Goal: Task Accomplishment & Management: Use online tool/utility

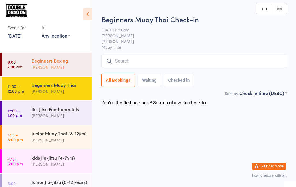
click at [51, 64] on div "[PERSON_NAME]" at bounding box center [60, 67] width 56 height 7
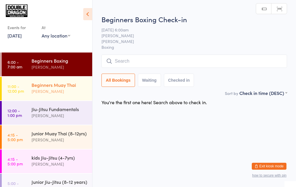
click at [58, 91] on div "[PERSON_NAME]" at bounding box center [60, 91] width 56 height 7
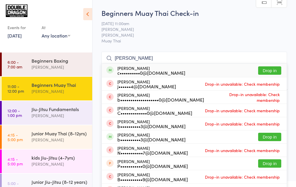
type input "[PERSON_NAME]"
click at [274, 71] on button "Drop in" at bounding box center [269, 70] width 23 height 8
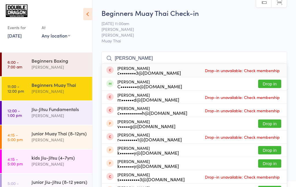
type input "[PERSON_NAME]"
click at [268, 85] on button "Drop in" at bounding box center [269, 84] width 23 height 8
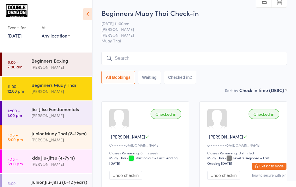
click at [40, 87] on div "Beginners Muay Thai" at bounding box center [60, 85] width 56 height 6
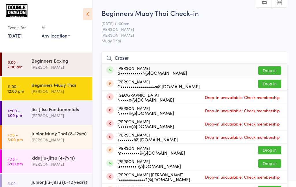
type input "Croser"
click at [263, 72] on button "Drop in" at bounding box center [269, 70] width 23 height 8
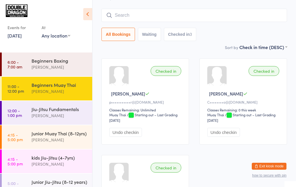
scroll to position [44, 0]
